Goal: Task Accomplishment & Management: Use online tool/utility

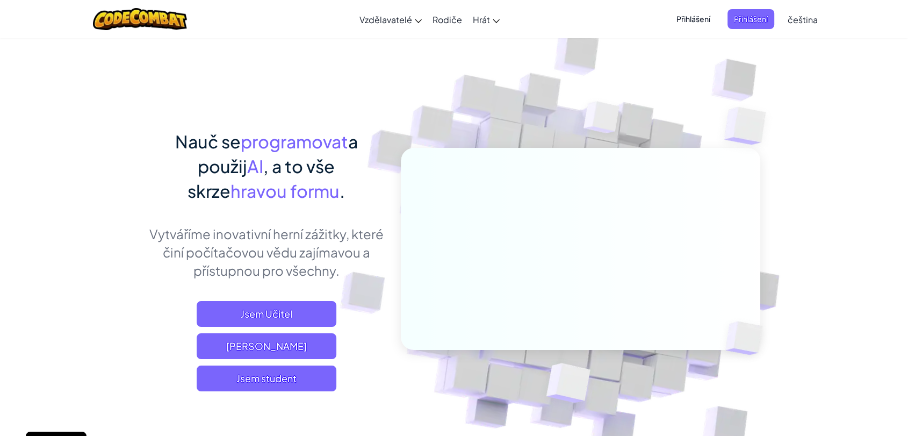
click at [797, 27] on link "čeština" at bounding box center [803, 19] width 41 height 29
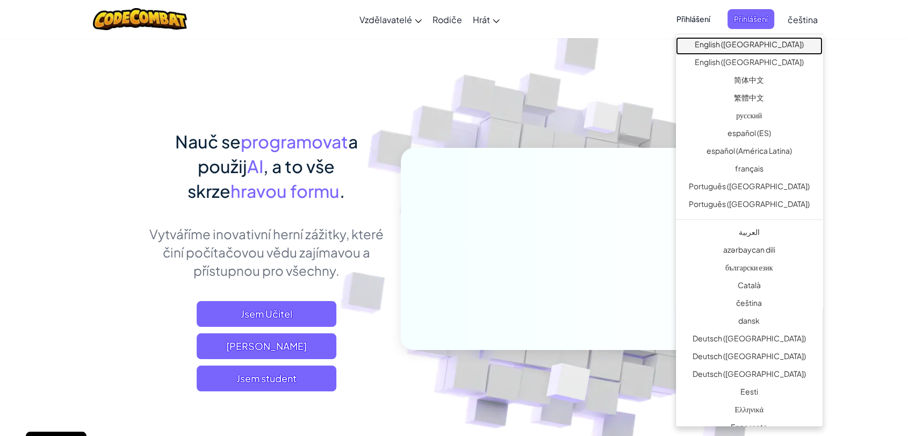
click at [768, 53] on link "English ([GEOGRAPHIC_DATA])" at bounding box center [749, 46] width 147 height 18
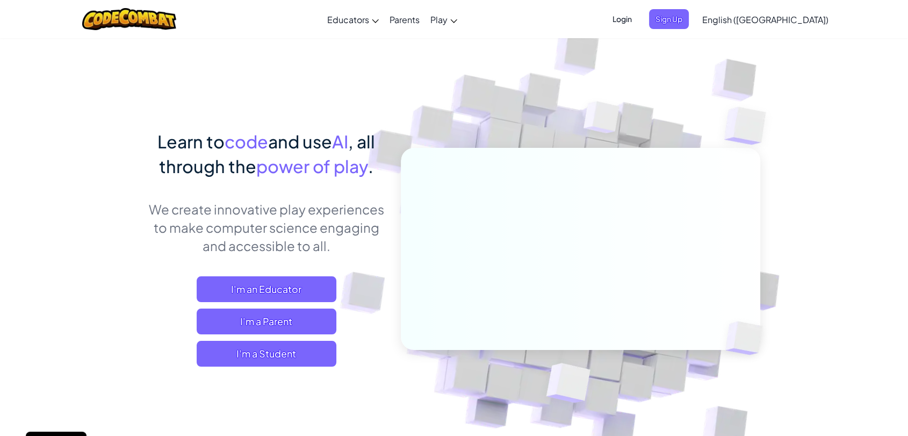
click at [283, 367] on div "Learn to code and use AI , all through the power of play . We create innovative…" at bounding box center [266, 258] width 237 height 259
click at [293, 364] on span "I'm a Student" at bounding box center [267, 354] width 140 height 26
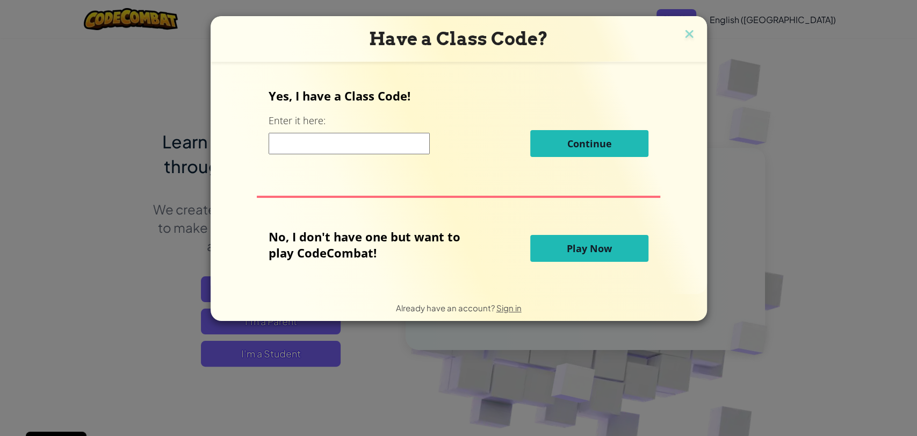
click at [571, 242] on span "Play Now" at bounding box center [589, 248] width 45 height 13
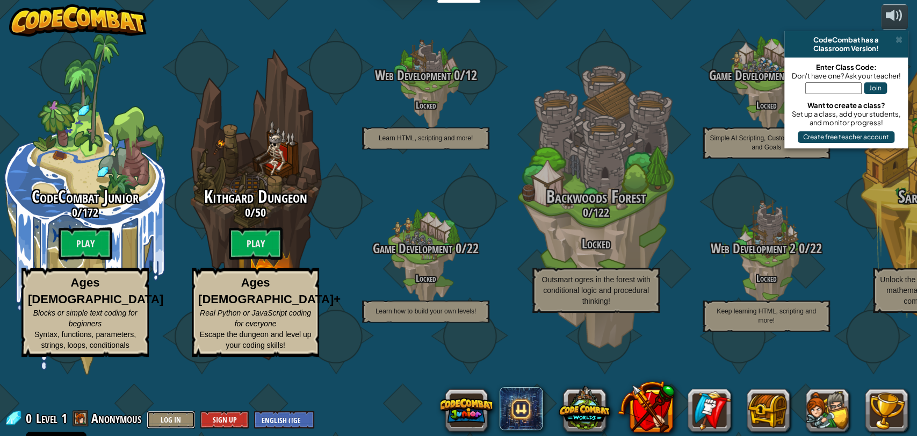
click at [178, 421] on button "Log In" at bounding box center [171, 420] width 48 height 18
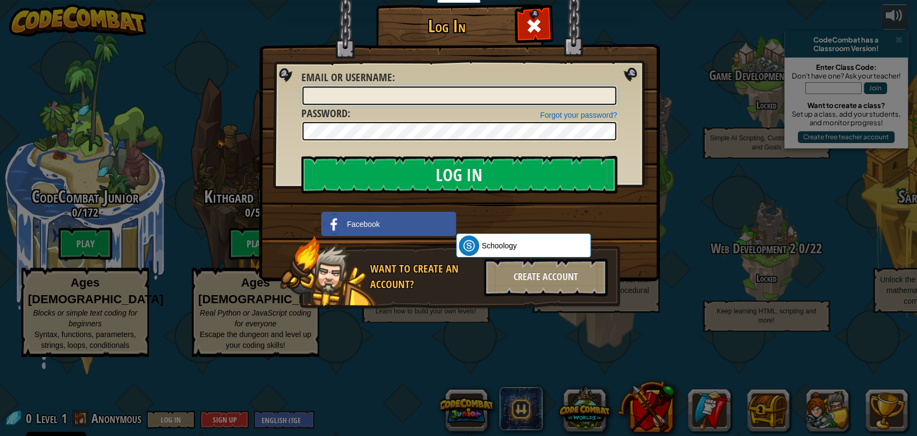
type input "HBao4"
click at [302, 156] on input "Log In" at bounding box center [460, 175] width 316 height 38
